Goal: Information Seeking & Learning: Learn about a topic

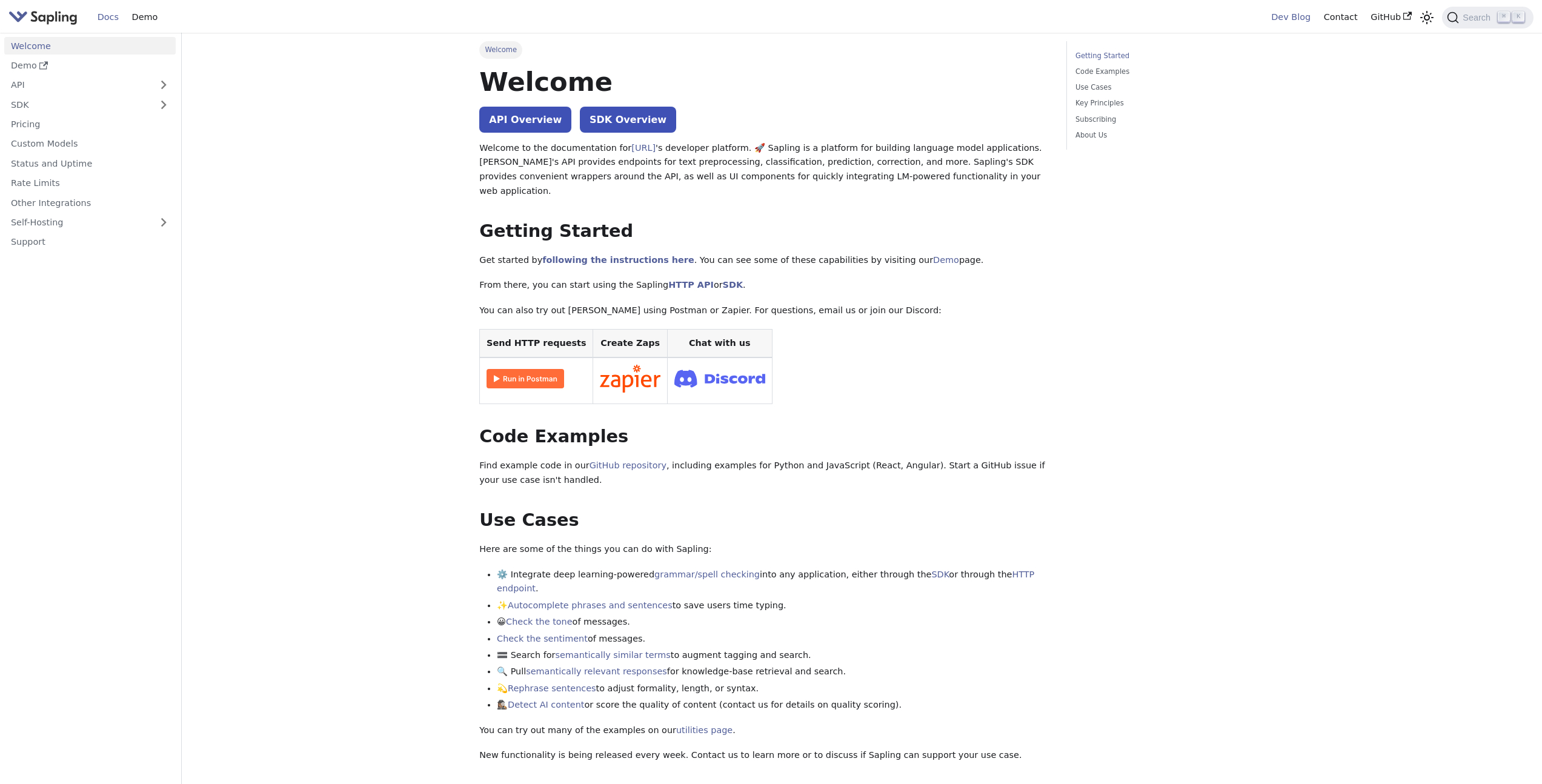
click at [1290, 13] on link "Dev Blog" at bounding box center [1290, 17] width 52 height 19
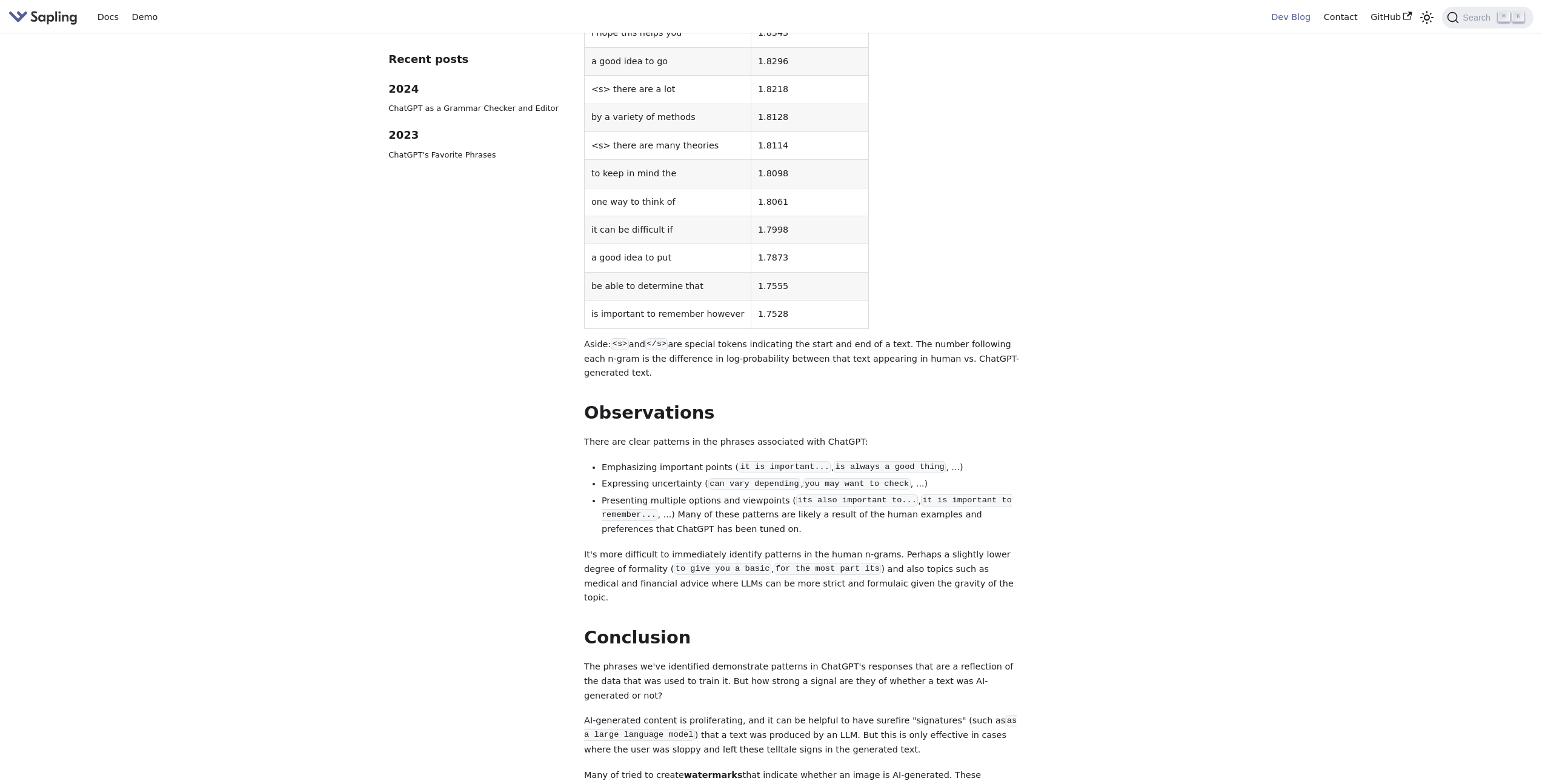
scroll to position [4938, 0]
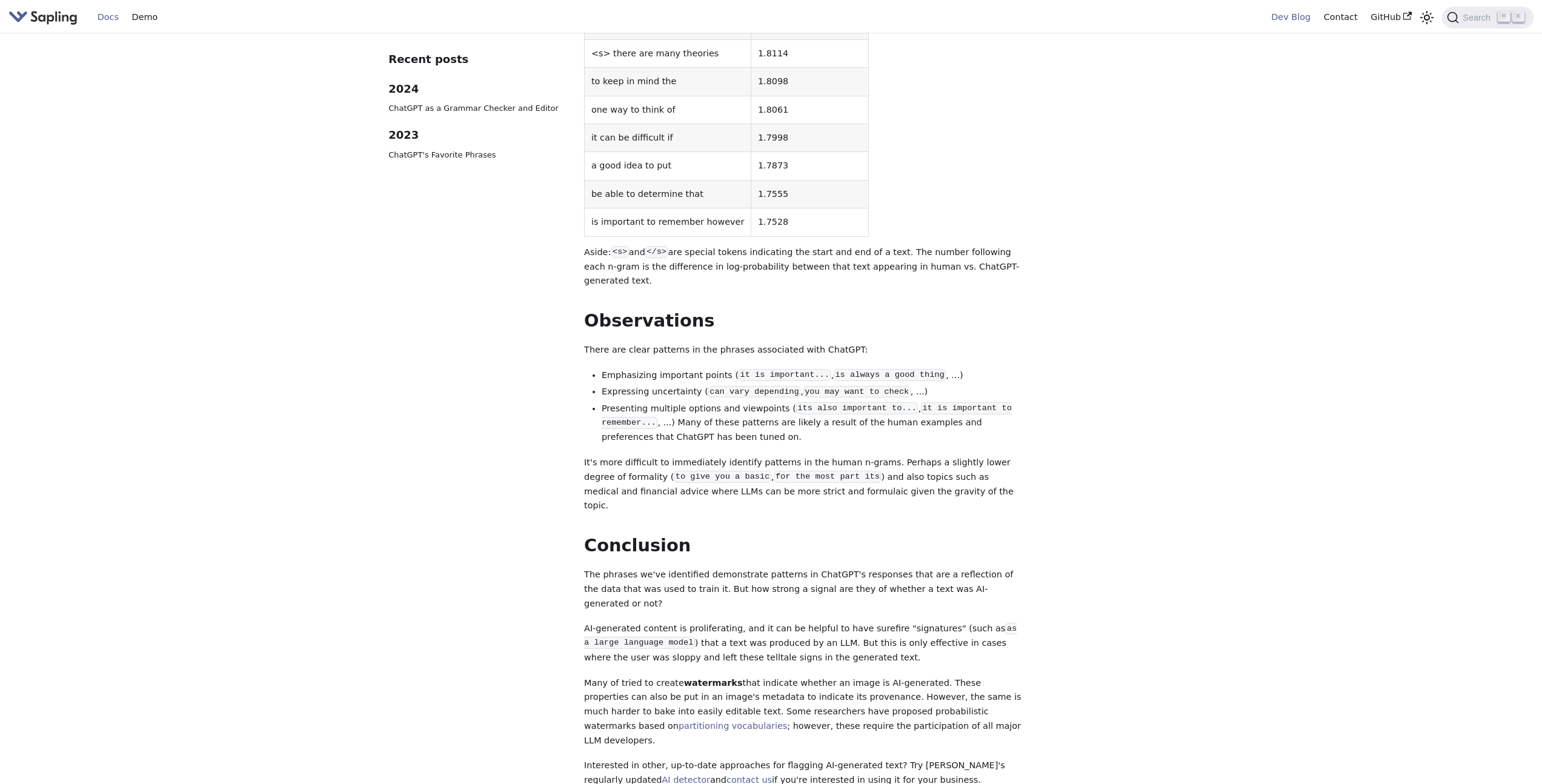
click at [112, 21] on link "Docs" at bounding box center [108, 17] width 34 height 19
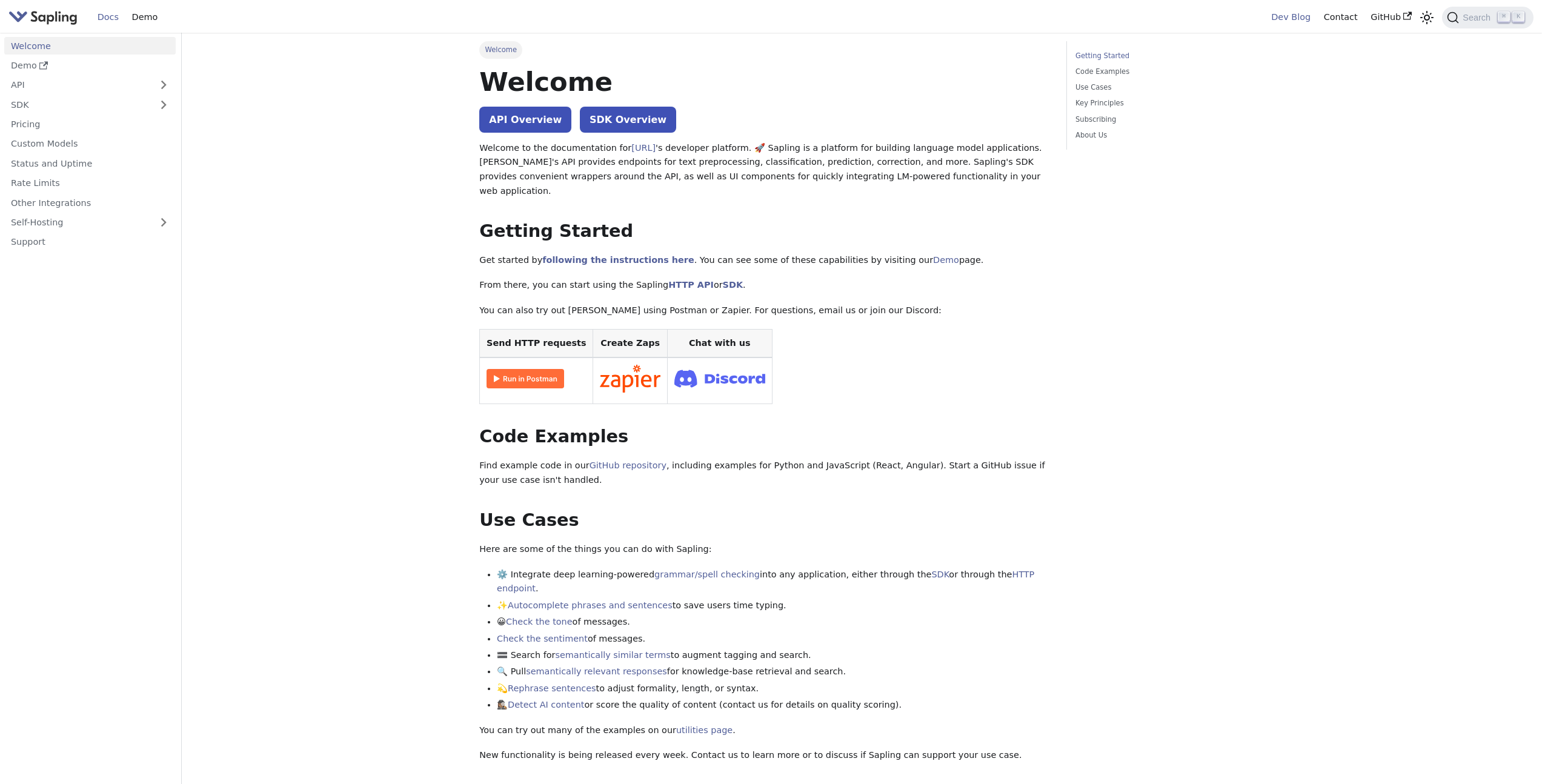
click at [1281, 18] on link "Dev Blog" at bounding box center [1290, 17] width 52 height 19
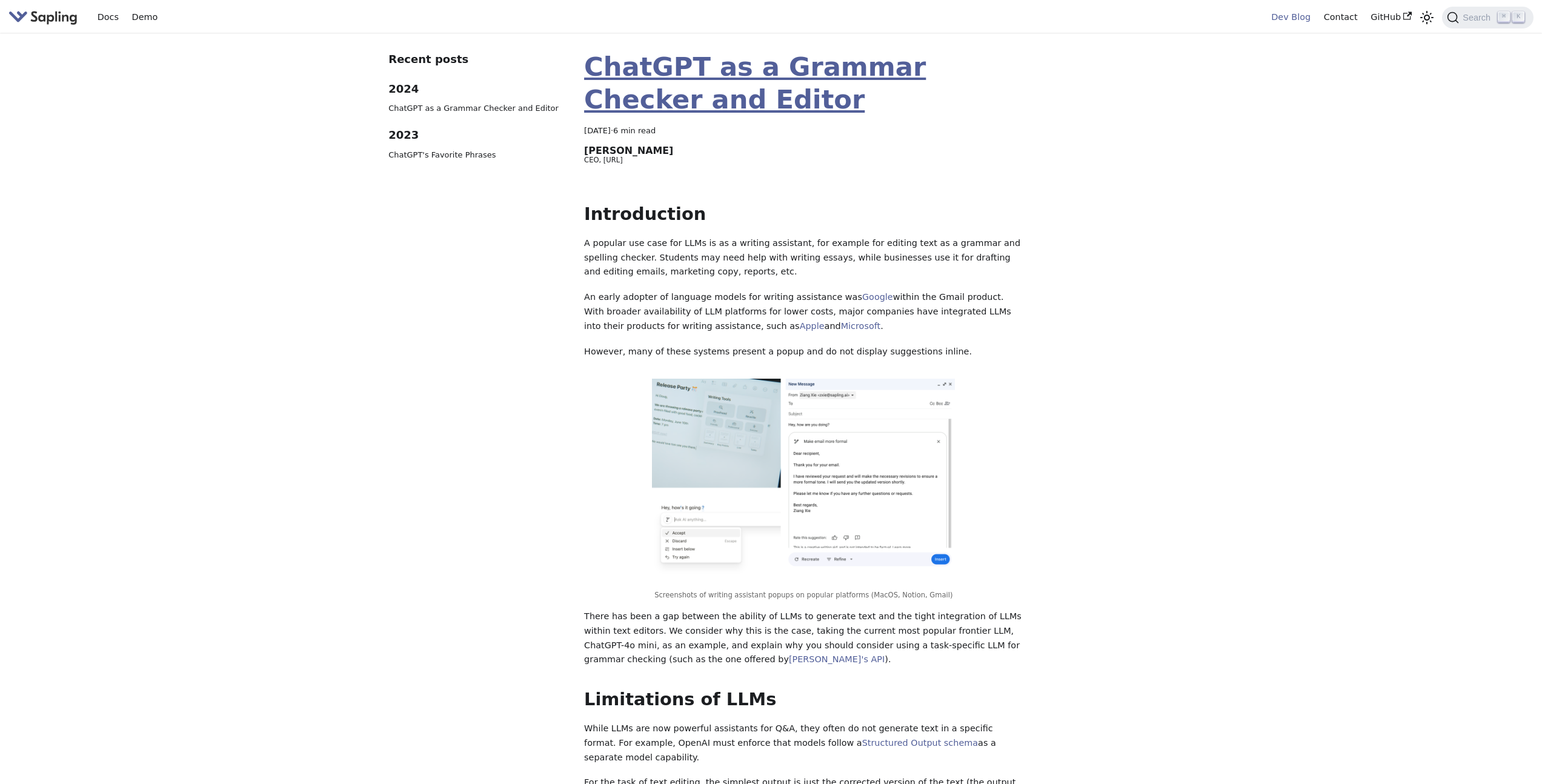
click at [644, 72] on link "ChatGPT as a Grammar Checker and Editor" at bounding box center [755, 83] width 342 height 63
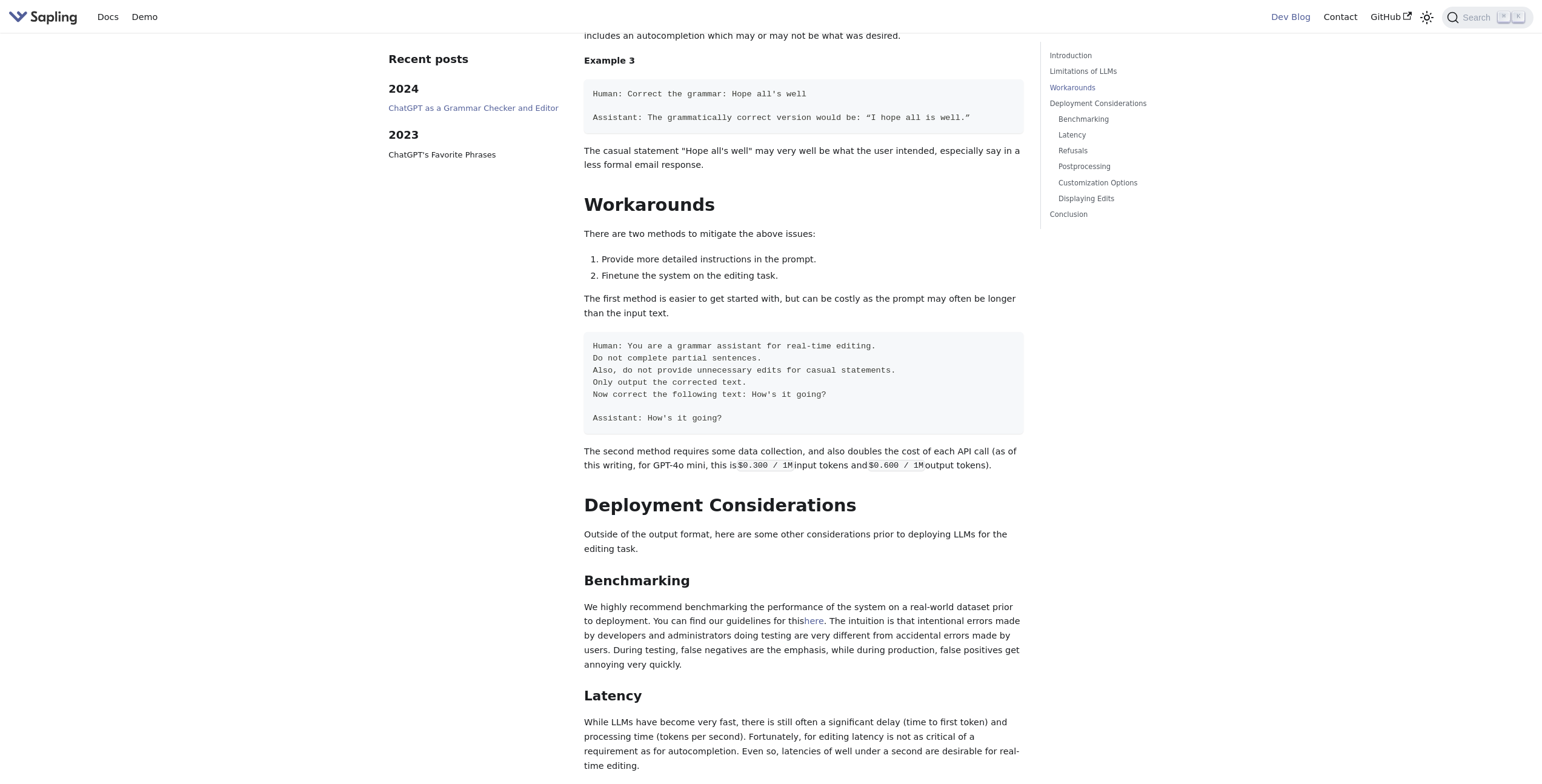
scroll to position [1218, 0]
